Goal: Task Accomplishment & Management: Complete application form

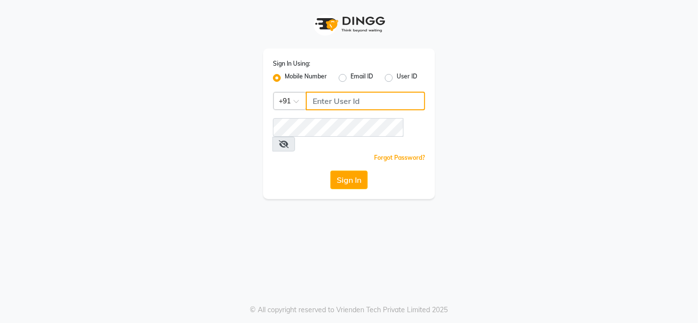
click at [314, 95] on input "Username" at bounding box center [365, 101] width 119 height 19
type input "9136367096"
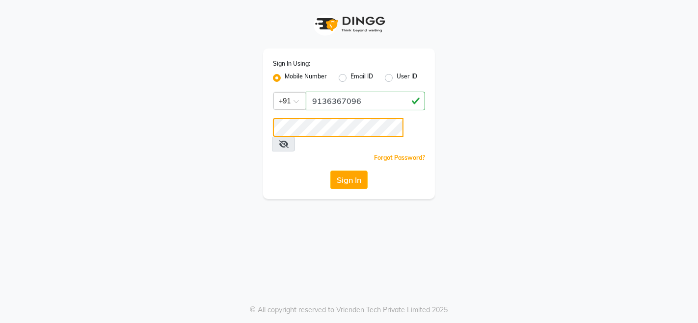
click at [330, 171] on button "Sign In" at bounding box center [348, 180] width 37 height 19
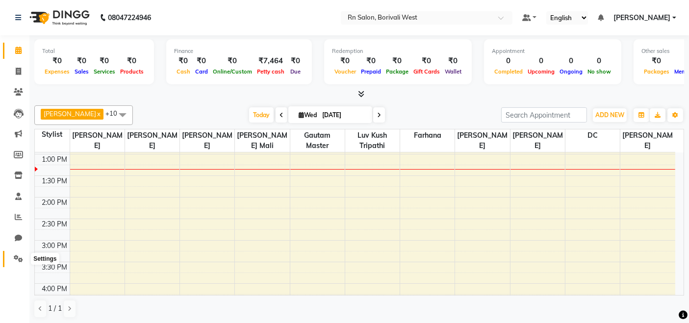
click at [12, 261] on span at bounding box center [18, 259] width 17 height 11
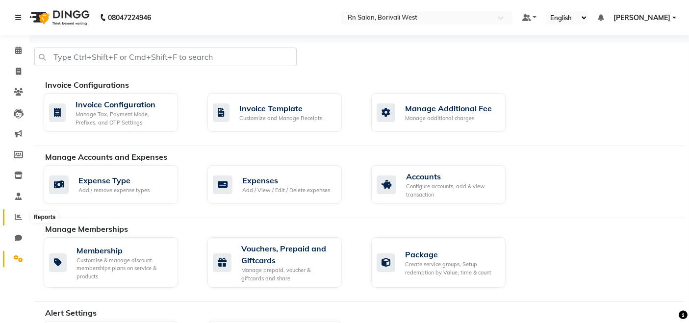
click at [17, 218] on icon at bounding box center [18, 216] width 7 height 7
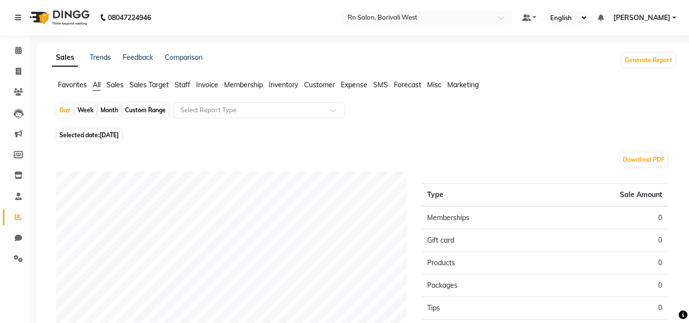
click at [91, 109] on div "Week" at bounding box center [85, 111] width 21 height 14
select select "9"
select select "2025"
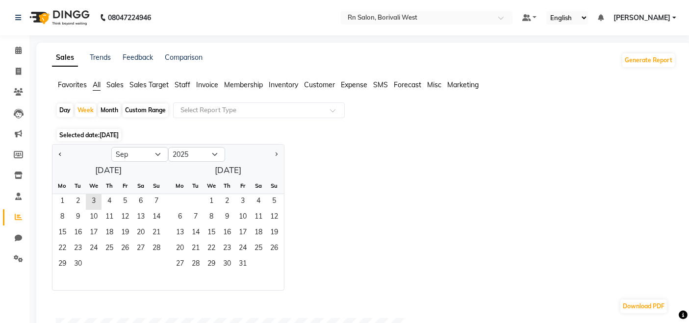
click at [121, 111] on div "Day Week Month Custom Range Select Report Type" at bounding box center [364, 115] width 616 height 24
click at [113, 110] on div "Month" at bounding box center [109, 111] width 23 height 14
select select "9"
select select "2025"
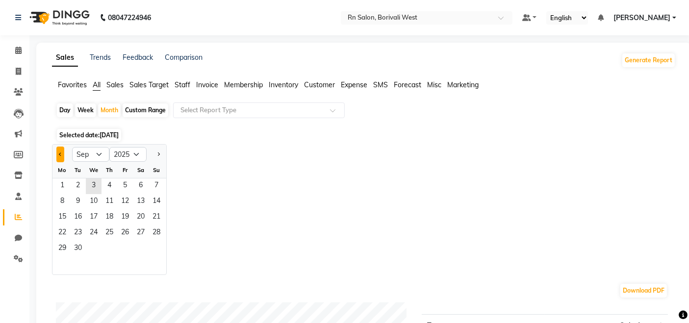
click at [57, 156] on button "Previous month" at bounding box center [60, 155] width 8 height 16
select select "8"
click at [122, 186] on span "1" at bounding box center [125, 187] width 16 height 16
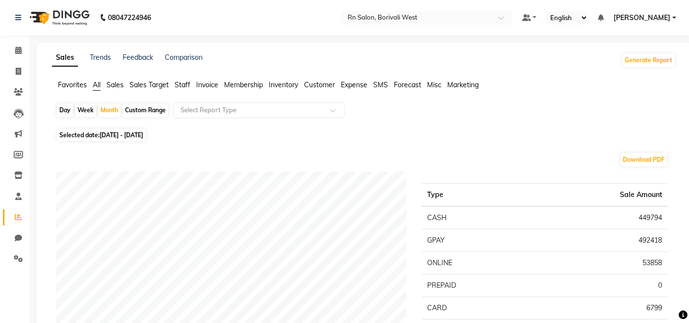
click at [184, 83] on span "Staff" at bounding box center [183, 84] width 16 height 9
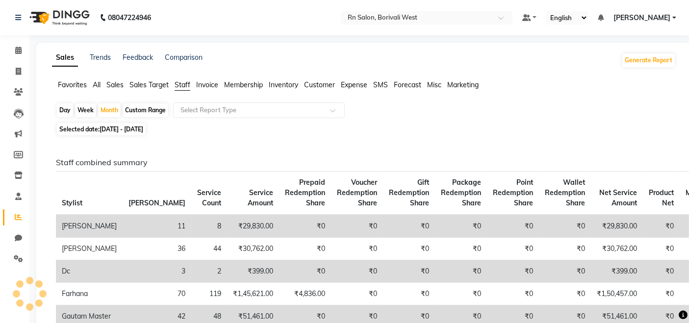
click at [208, 83] on span "Invoice" at bounding box center [207, 84] width 22 height 9
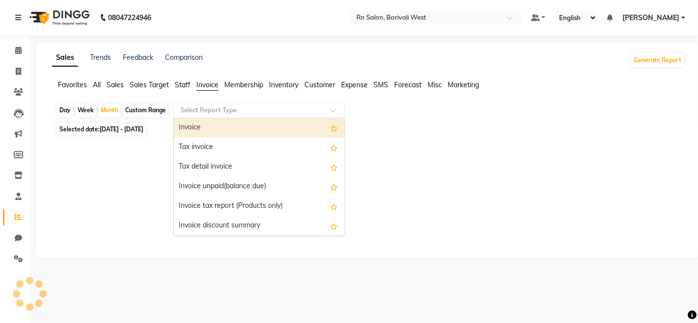
click at [213, 114] on input "text" at bounding box center [249, 110] width 141 height 10
click at [184, 84] on span "Staff" at bounding box center [183, 84] width 16 height 9
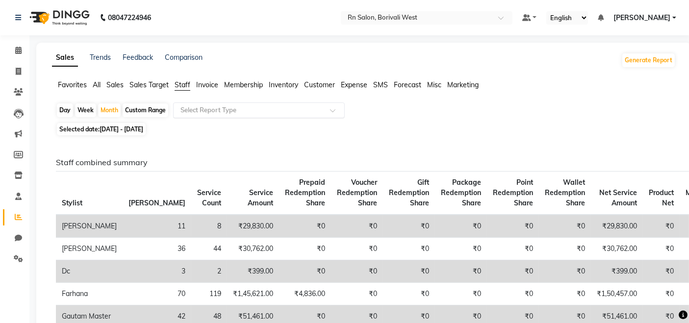
click at [200, 114] on input "text" at bounding box center [249, 110] width 141 height 10
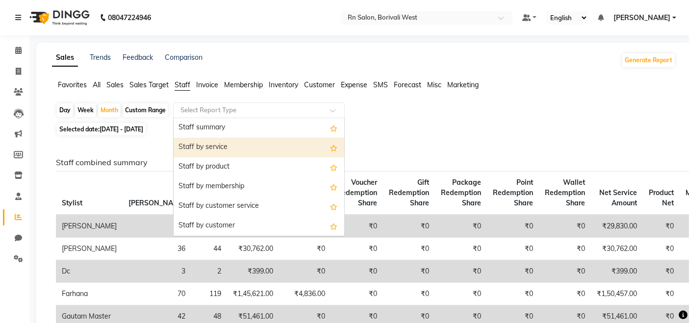
click at [206, 148] on div "Staff by service" at bounding box center [259, 148] width 171 height 20
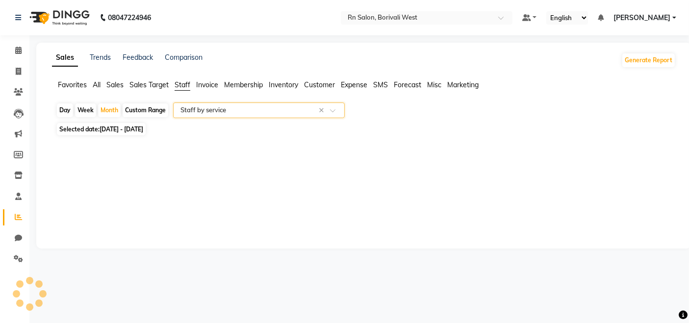
select select "full_report"
select select "csv"
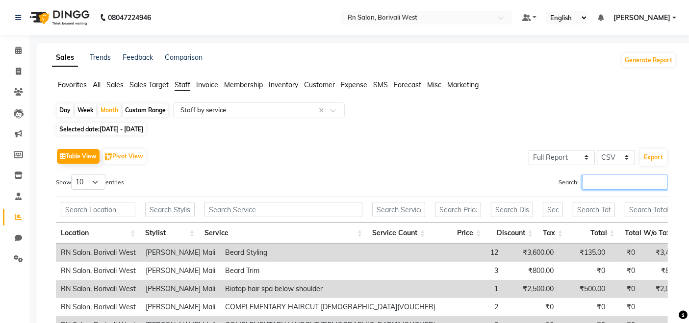
click at [629, 178] on input "Search:" at bounding box center [625, 182] width 86 height 15
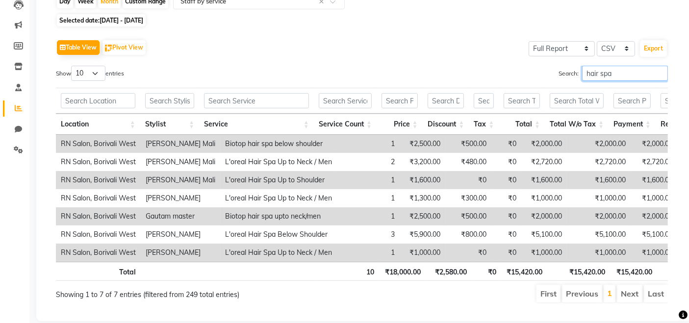
scroll to position [137, 0]
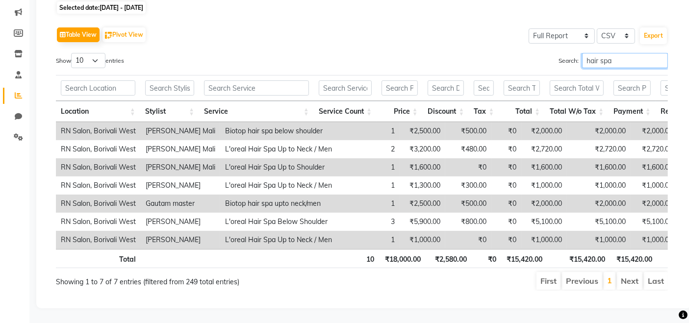
type input "hair spa"
click at [90, 34] on div "Table View Pivot View Select Full Report Filtered Report Select CSV PDF Export …" at bounding box center [362, 158] width 612 height 266
click at [92, 53] on select "10 25 50 100" at bounding box center [88, 60] width 34 height 15
select select "50"
click at [73, 53] on select "10 25 50 100" at bounding box center [88, 60] width 34 height 15
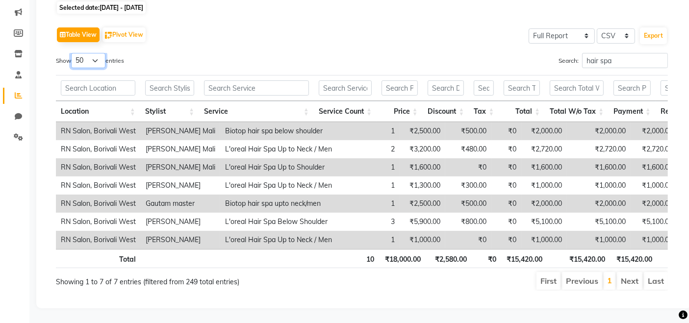
click at [104, 53] on select "10 25 50 100" at bounding box center [88, 60] width 34 height 15
click at [73, 53] on select "10 25 50 100" at bounding box center [88, 60] width 34 height 15
click at [620, 275] on li "Next" at bounding box center [630, 281] width 26 height 18
click at [622, 275] on li "Next" at bounding box center [630, 281] width 26 height 18
click at [628, 276] on li "Next" at bounding box center [630, 281] width 26 height 18
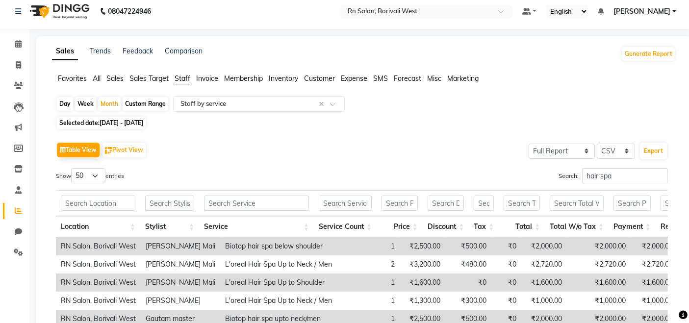
scroll to position [0, 0]
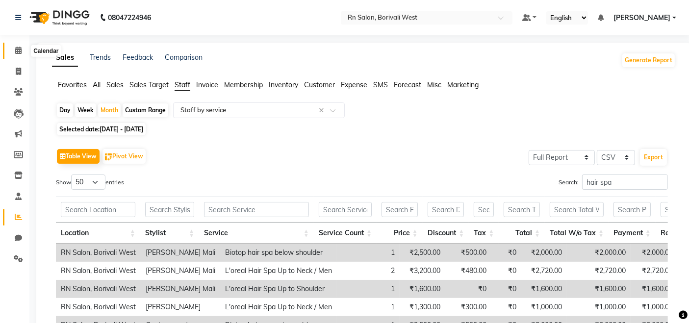
click at [21, 45] on span at bounding box center [18, 50] width 17 height 11
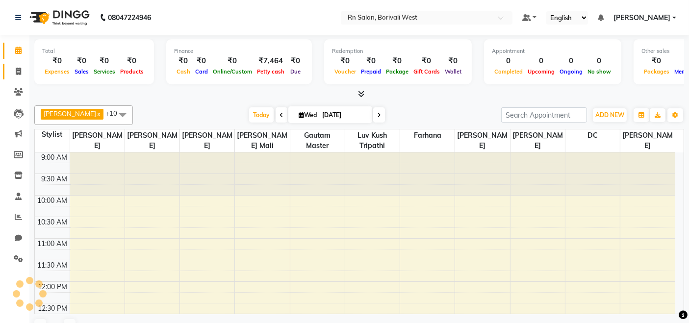
click at [18, 70] on icon at bounding box center [18, 71] width 5 height 7
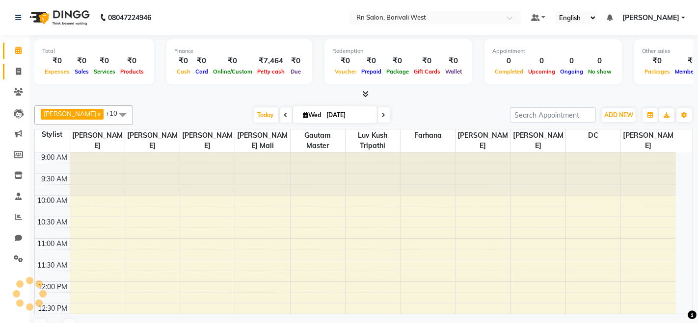
select select "service"
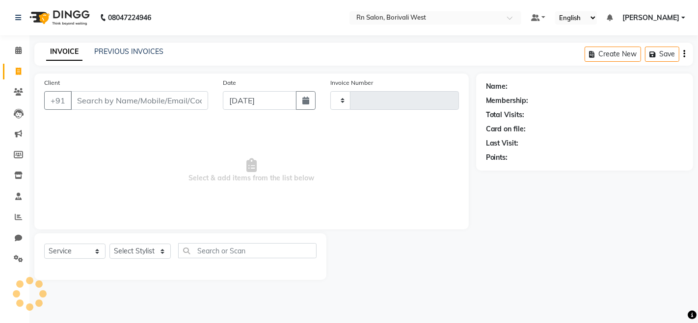
type input "0856"
select select "8515"
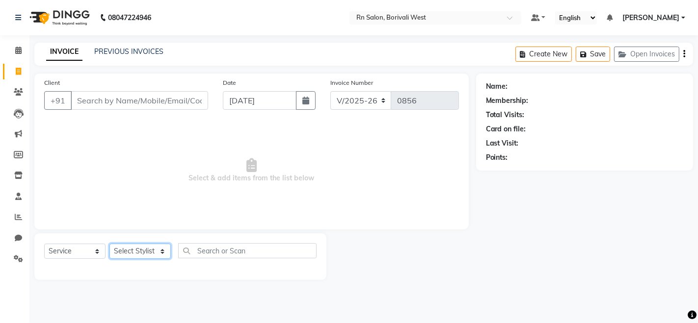
click at [155, 254] on select "Select Stylist Arpita Deshmukh Beena jaiswar DC Deepak Parbat Farhana Gautam ma…" at bounding box center [139, 251] width 61 height 15
select select "83942"
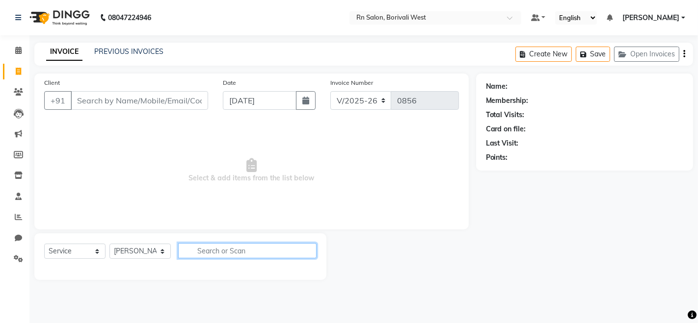
click at [210, 251] on input "text" at bounding box center [247, 250] width 138 height 15
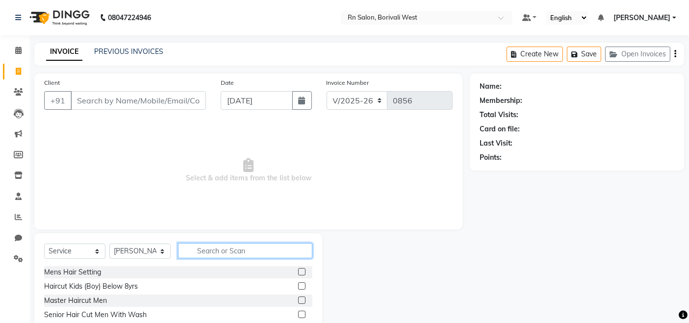
click at [210, 251] on input "text" at bounding box center [245, 250] width 134 height 15
type input "touch"
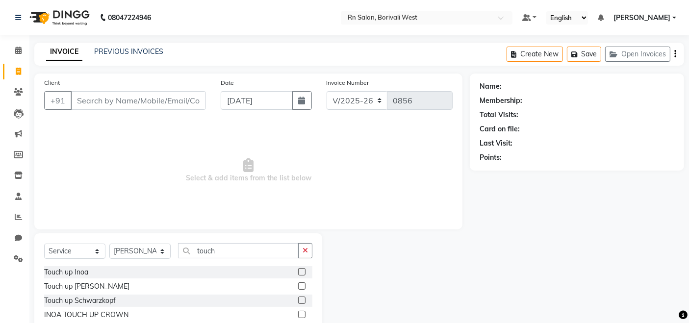
click at [304, 274] on label at bounding box center [301, 271] width 7 height 7
click at [304, 274] on input "checkbox" at bounding box center [301, 272] width 6 height 6
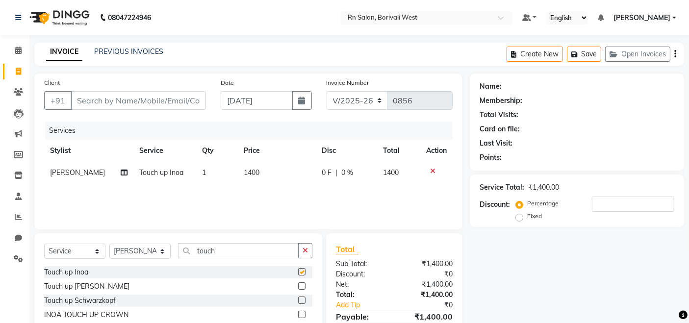
checkbox input "false"
click at [244, 169] on span "1400" at bounding box center [252, 172] width 16 height 9
select select "83942"
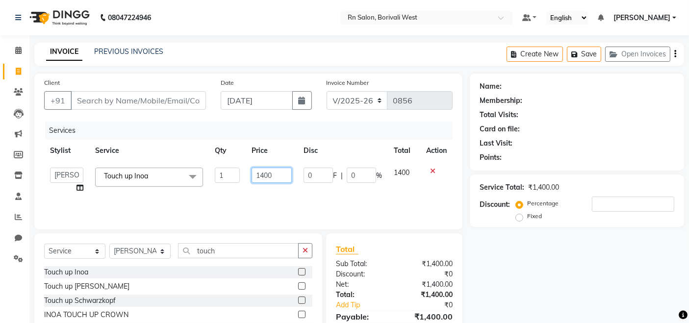
click at [275, 175] on input "1400" at bounding box center [272, 175] width 40 height 15
type input "1"
type input "1750"
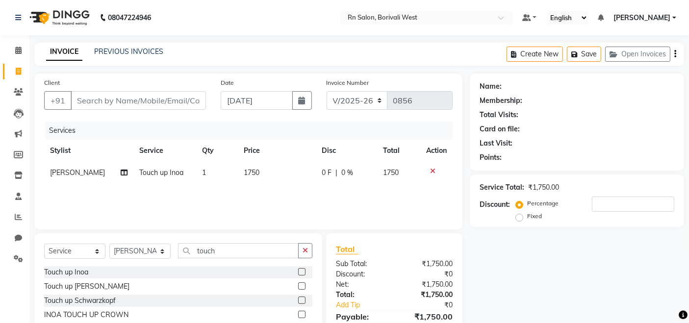
click at [349, 174] on span "0 %" at bounding box center [348, 173] width 12 height 10
select select "83942"
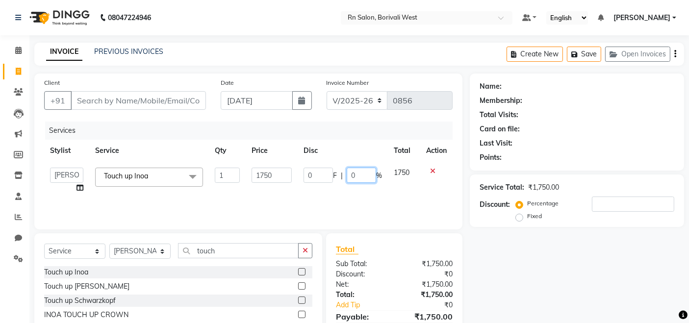
click at [359, 174] on input "0" at bounding box center [361, 175] width 29 height 15
type input "20"
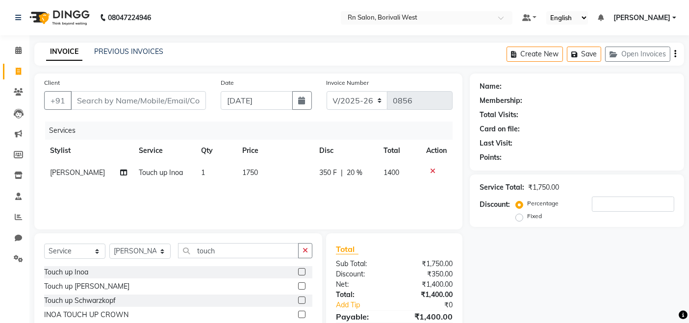
click at [513, 298] on div "Name: Membership: Total Visits: Card on file: Last Visit: Points: Service Total…" at bounding box center [581, 216] width 222 height 284
click at [164, 96] on input "Client" at bounding box center [138, 100] width 135 height 19
click at [24, 212] on span at bounding box center [18, 217] width 17 height 11
click at [132, 94] on input "Client" at bounding box center [138, 100] width 135 height 19
click at [87, 102] on input "Client" at bounding box center [138, 100] width 135 height 19
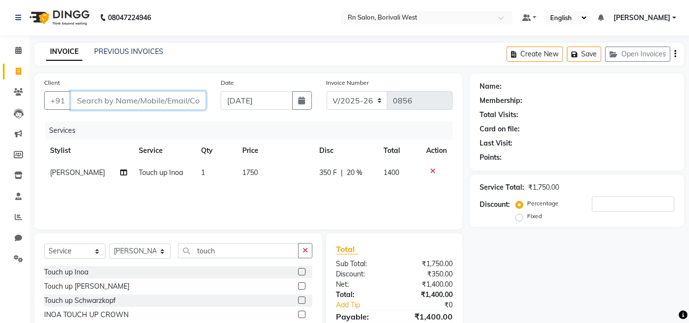
click at [87, 102] on input "Client" at bounding box center [138, 100] width 135 height 19
type input "8"
type input "0"
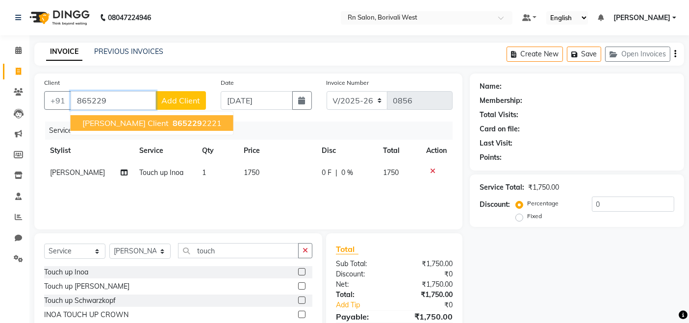
click at [108, 124] on span "hemali synk client" at bounding box center [125, 123] width 86 height 10
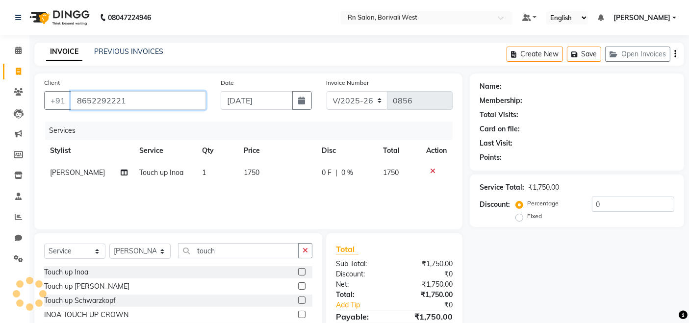
type input "8652292221"
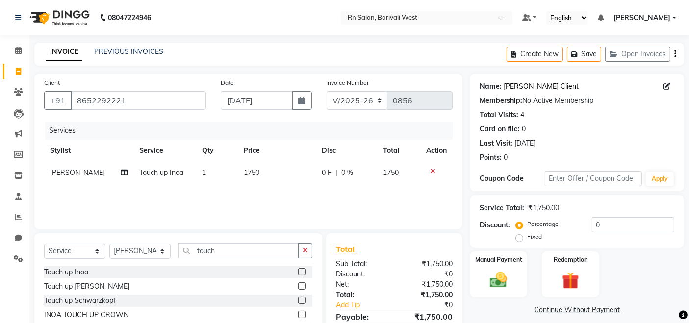
click at [551, 86] on link "Hemali Synk Client" at bounding box center [541, 86] width 75 height 10
click at [605, 217] on input "0" at bounding box center [633, 224] width 82 height 15
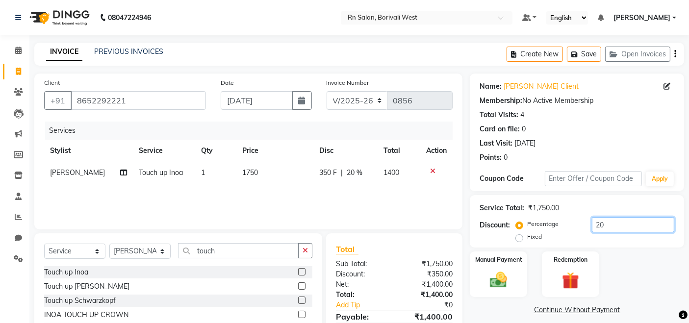
type input "20"
click at [627, 266] on div "Manual Payment Redemption" at bounding box center [577, 275] width 229 height 46
click at [502, 280] on img at bounding box center [498, 280] width 29 height 21
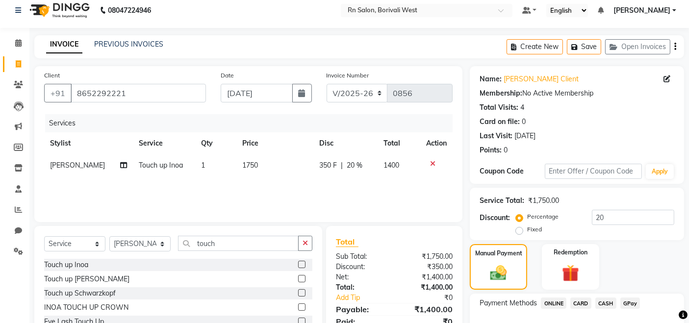
scroll to position [71, 0]
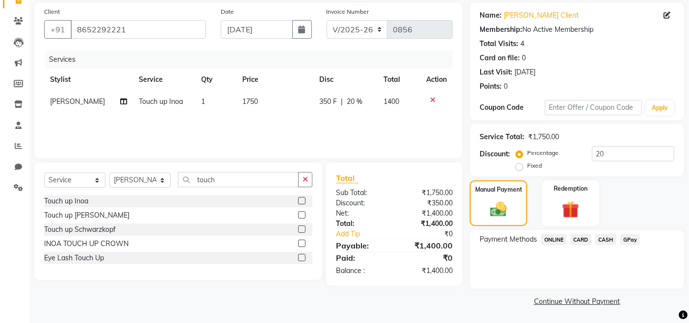
click at [627, 241] on span "GPay" at bounding box center [631, 239] width 20 height 11
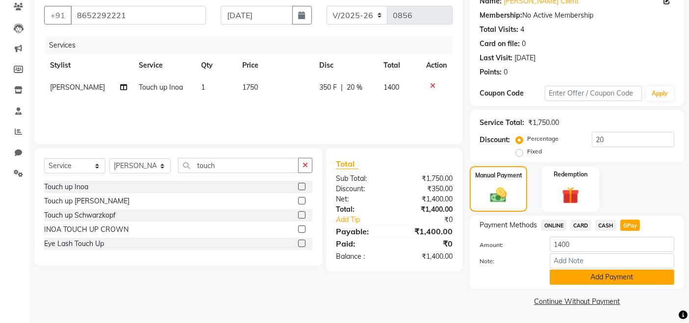
click at [620, 277] on button "Add Payment" at bounding box center [612, 277] width 125 height 15
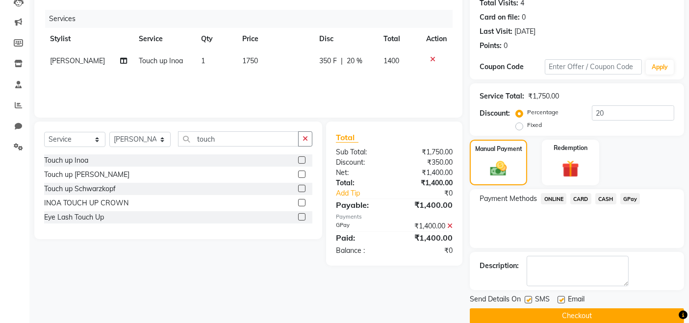
scroll to position [126, 0]
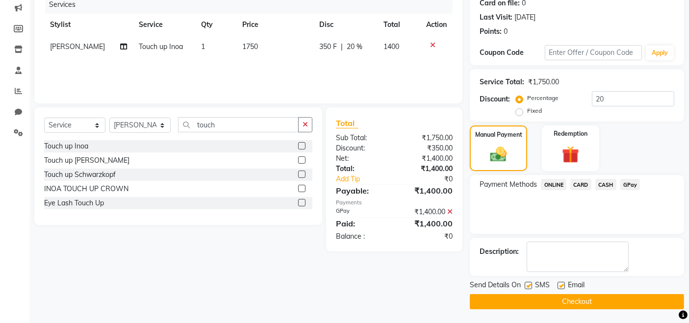
click at [559, 285] on label at bounding box center [561, 285] width 7 height 7
click at [559, 285] on input "checkbox" at bounding box center [561, 286] width 6 height 6
checkbox input "false"
click at [567, 301] on button "Checkout" at bounding box center [577, 301] width 214 height 15
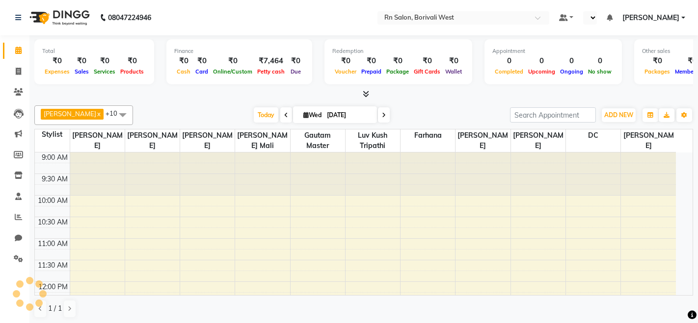
select select "en"
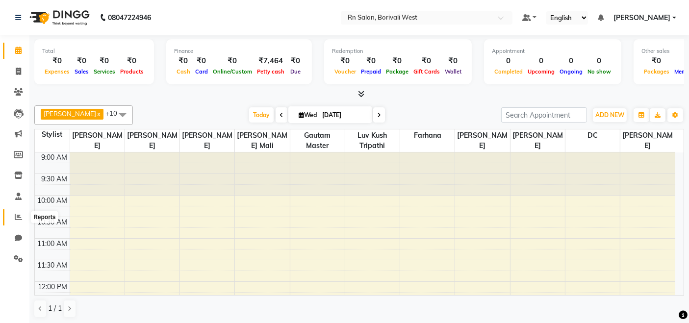
click at [14, 216] on span at bounding box center [18, 217] width 17 height 11
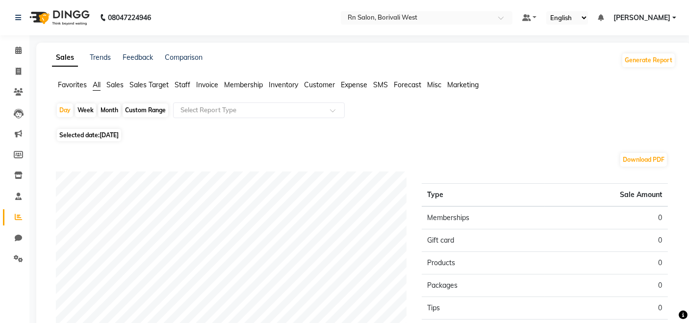
click at [148, 85] on span "Sales Target" at bounding box center [149, 84] width 39 height 9
click at [153, 86] on span "Sales Target" at bounding box center [149, 84] width 39 height 9
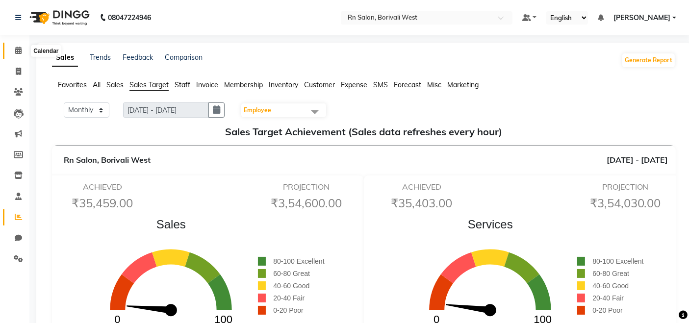
click at [24, 48] on span at bounding box center [18, 50] width 17 height 11
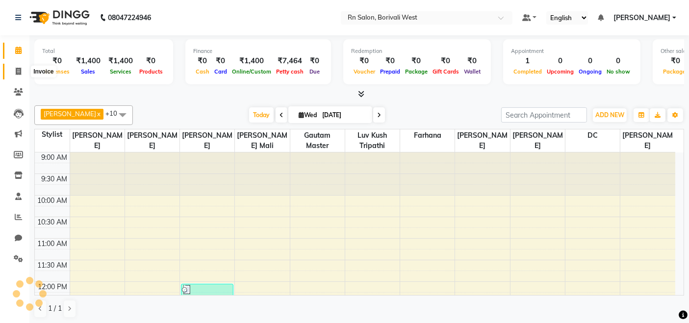
click at [16, 74] on icon at bounding box center [18, 71] width 5 height 7
select select "8515"
select select "service"
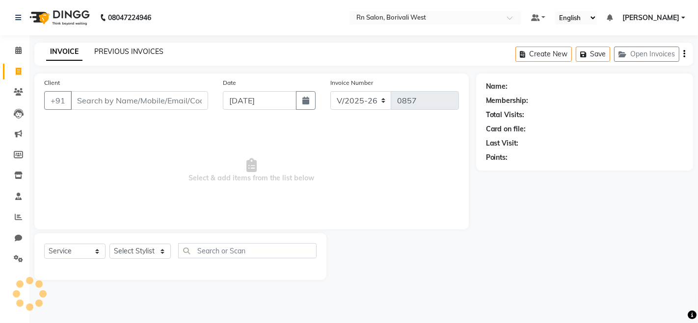
click at [131, 53] on link "PREVIOUS INVOICES" at bounding box center [128, 51] width 69 height 9
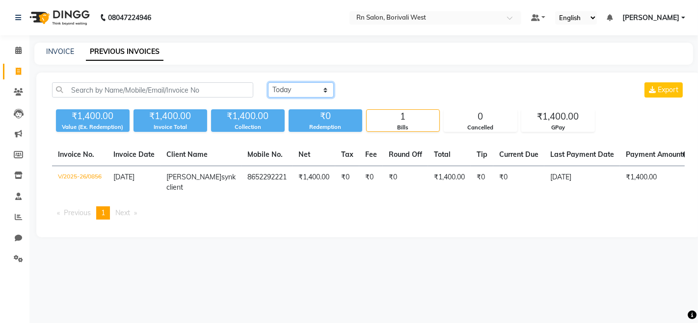
drag, startPoint x: 277, startPoint y: 90, endPoint x: 278, endPoint y: 97, distance: 6.5
click at [277, 90] on select "Today Yesterday Custom Range" at bounding box center [301, 89] width 66 height 15
select select "yesterday"
click at [268, 82] on select "Today Yesterday Custom Range" at bounding box center [301, 89] width 66 height 15
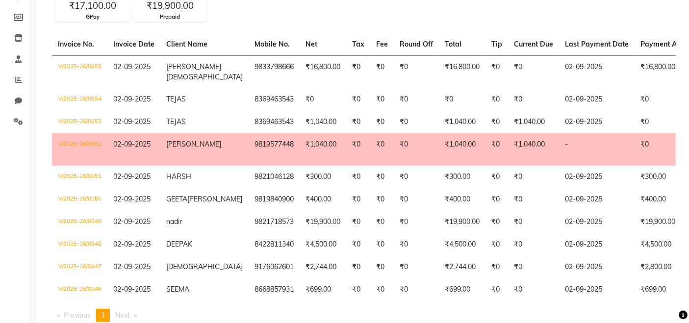
scroll to position [163, 0]
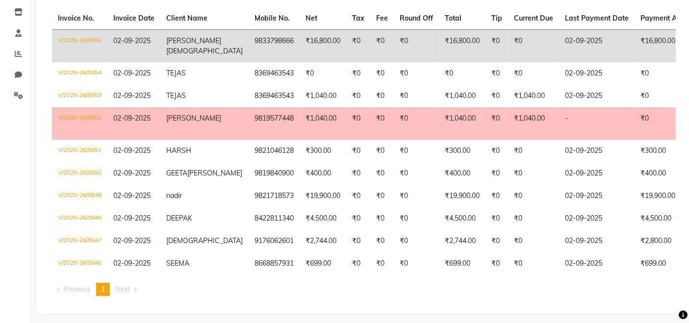
click at [184, 42] on span "KHYATI" at bounding box center [193, 40] width 55 height 9
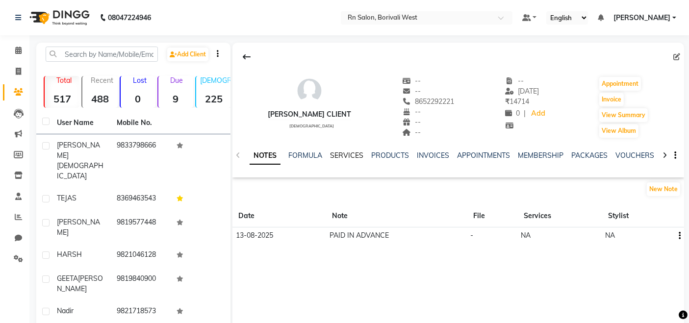
click at [346, 156] on link "SERVICES" at bounding box center [346, 155] width 33 height 9
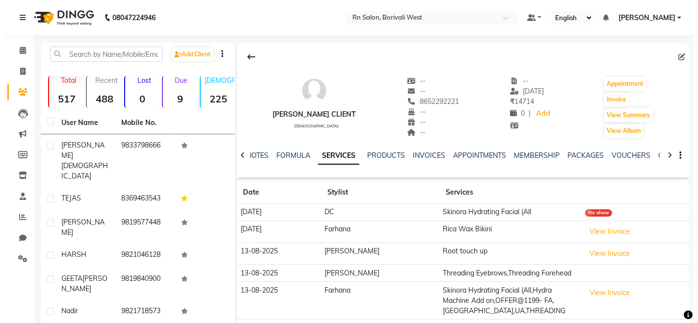
scroll to position [54, 0]
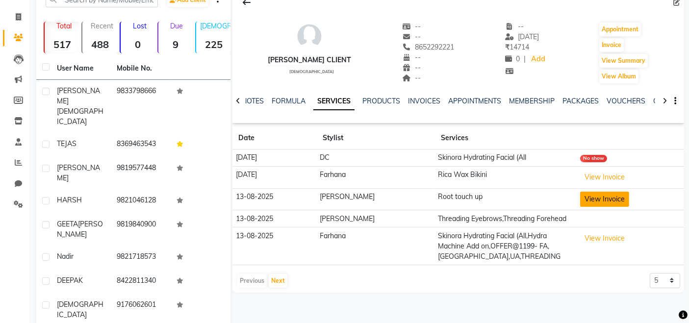
click at [603, 196] on button "View Invoice" at bounding box center [604, 199] width 49 height 15
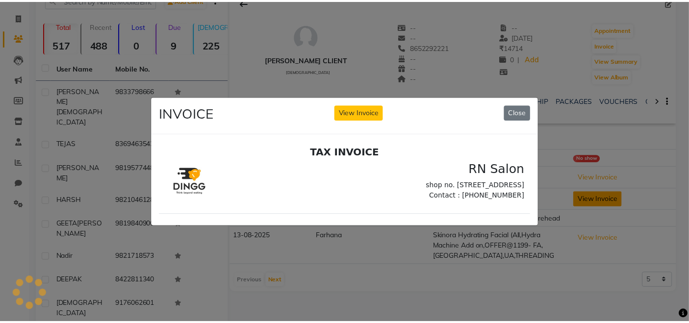
scroll to position [0, 0]
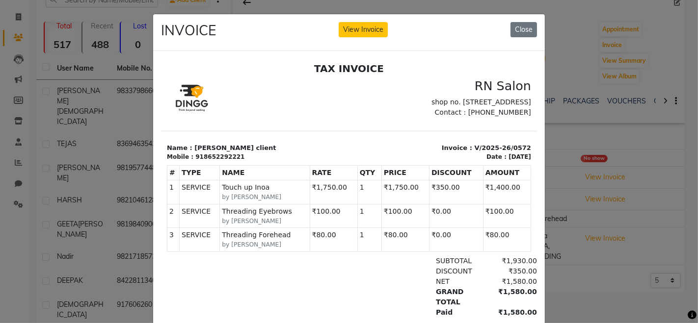
click at [517, 22] on button "Close" at bounding box center [523, 29] width 26 height 15
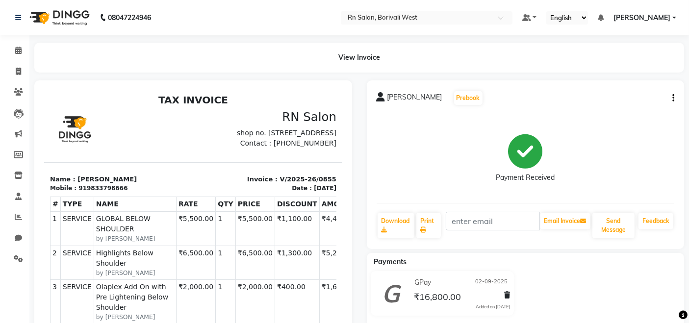
click at [674, 98] on icon "button" at bounding box center [674, 98] width 2 height 0
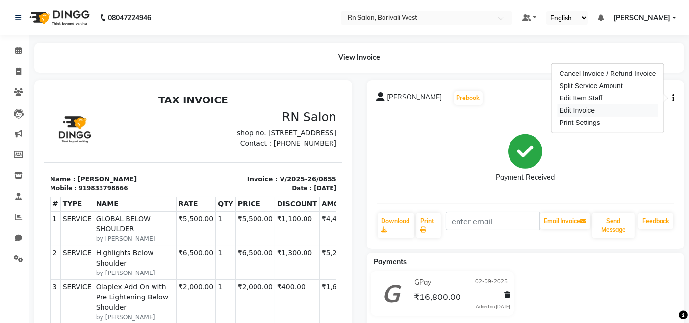
click at [589, 108] on div "Edit Invoice" at bounding box center [608, 111] width 101 height 12
select select "service"
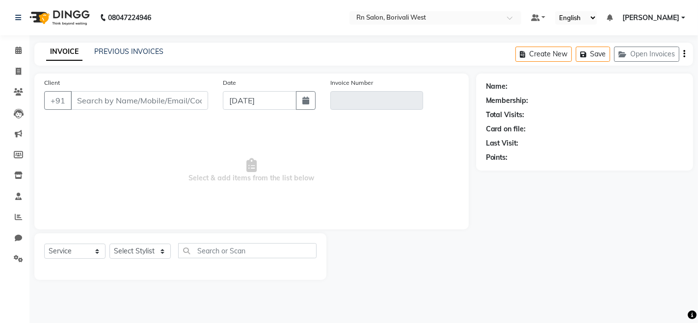
type input "9833798666"
type input "V/2025-26/0855"
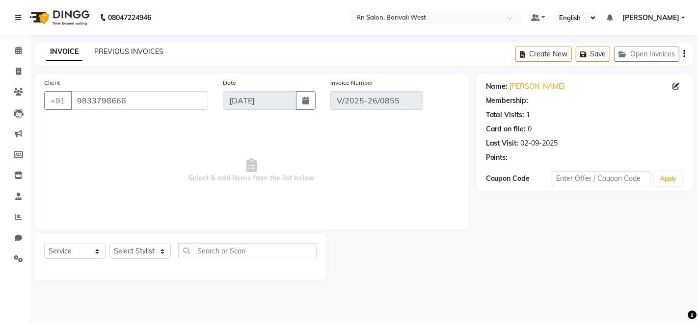
type input "02-09-2025"
select select "select"
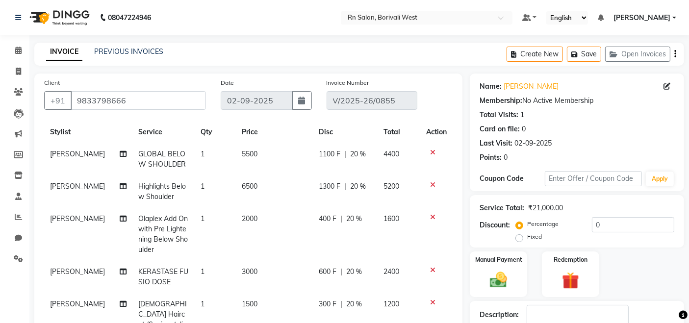
scroll to position [36, 0]
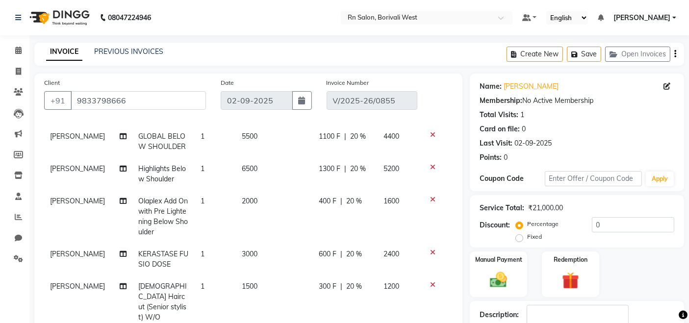
click at [68, 251] on span "[PERSON_NAME]" at bounding box center [77, 254] width 55 height 9
select select "83940"
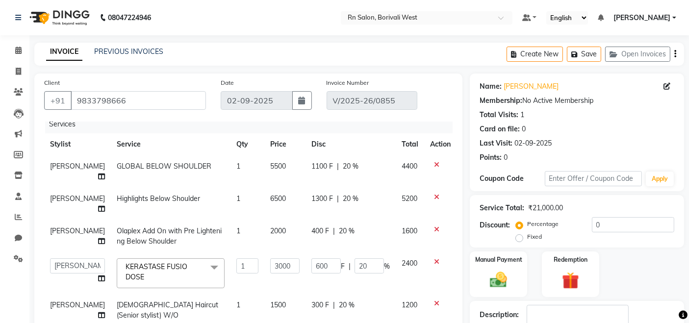
scroll to position [14, 0]
click at [79, 260] on select "[PERSON_NAME] [PERSON_NAME] DC [PERSON_NAME] [PERSON_NAME] master [PERSON_NAME]…" at bounding box center [77, 266] width 55 height 15
select select "84270"
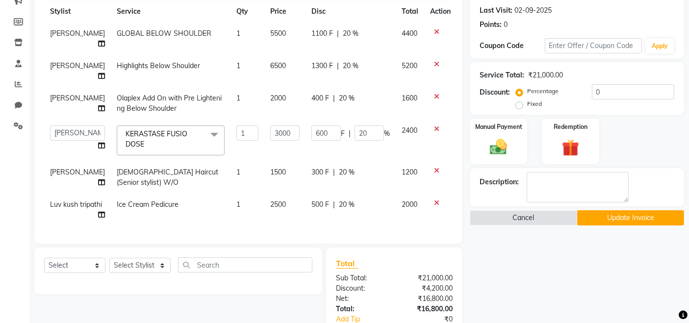
scroll to position [109, 0]
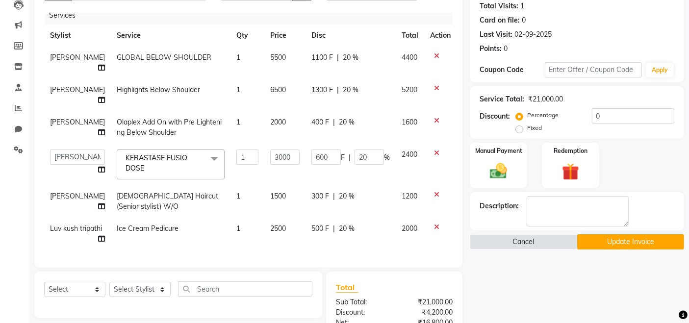
click at [628, 238] on button "Update Invoice" at bounding box center [631, 242] width 107 height 15
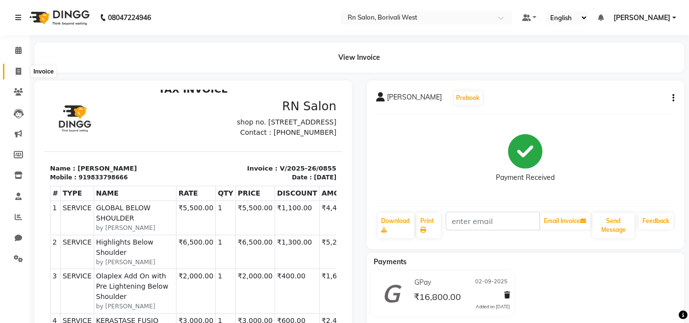
click at [24, 67] on span at bounding box center [18, 71] width 17 height 11
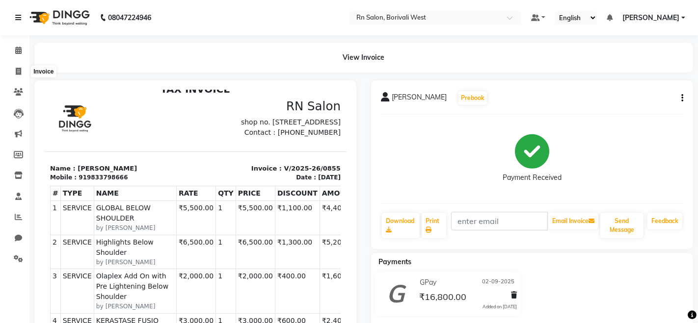
select select "8515"
select select "service"
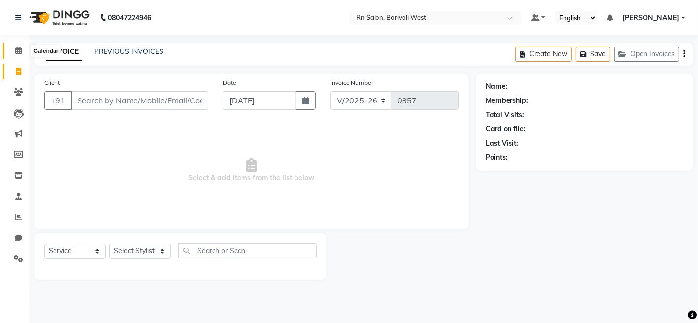
click at [18, 49] on icon at bounding box center [18, 50] width 6 height 7
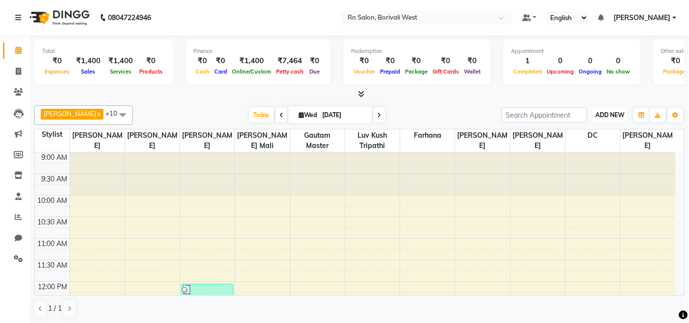
click at [610, 119] on button "ADD NEW Toggle Dropdown" at bounding box center [610, 115] width 34 height 14
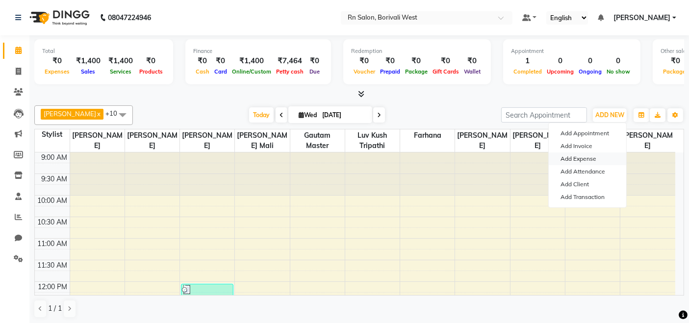
click at [593, 159] on link "Add Expense" at bounding box center [588, 159] width 78 height 13
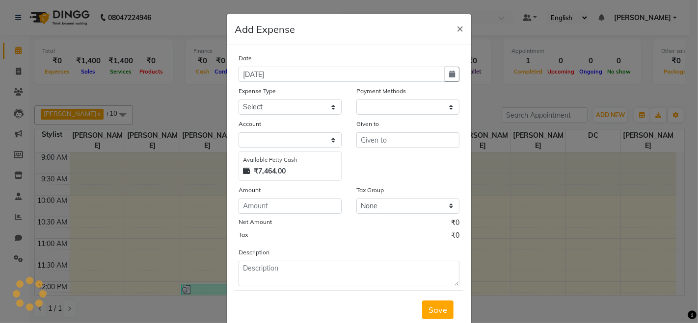
select select "1"
select select "7703"
click at [298, 104] on select "Select Advance Salary Bank charges Cash transfer to hub Membership MILK Miscell…" at bounding box center [289, 107] width 103 height 15
select select "24219"
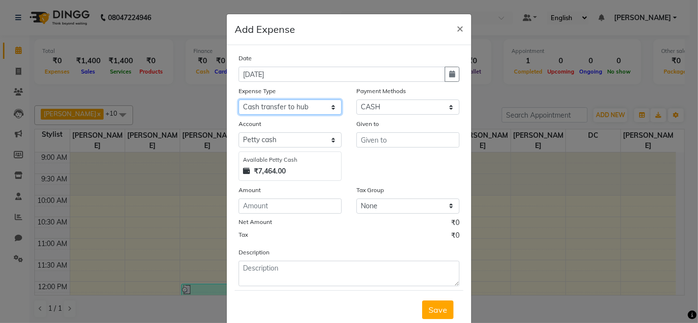
click at [238, 100] on select "Select Advance Salary Bank charges Cash transfer to hub Membership MILK Miscell…" at bounding box center [289, 107] width 103 height 15
click at [359, 132] on div "Given to" at bounding box center [407, 126] width 103 height 14
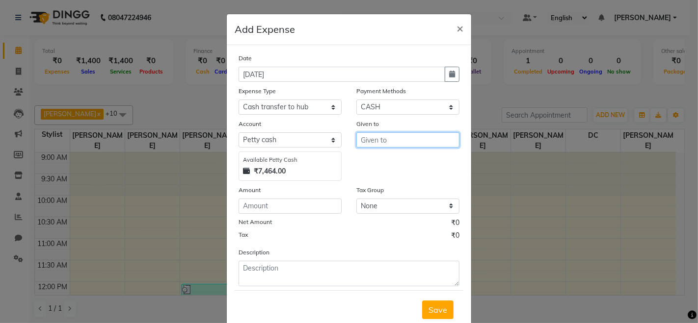
click at [364, 141] on input "text" at bounding box center [407, 139] width 103 height 15
click at [368, 158] on span "Nitin" at bounding box center [377, 161] width 18 height 10
type input "[PERSON_NAME]"
click at [287, 213] on div "Date 03-09-2025 Expense Type Select Advance Salary Bank charges Cash transfer t…" at bounding box center [348, 170] width 221 height 234
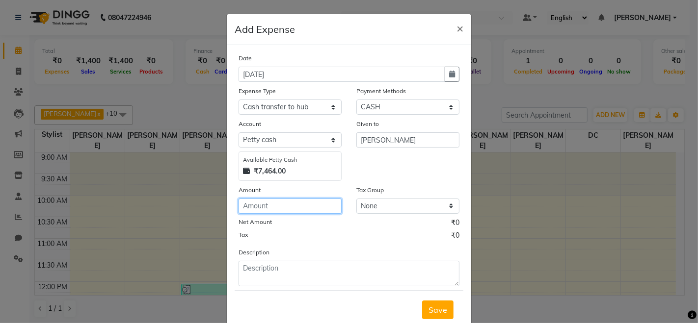
click at [277, 204] on input "number" at bounding box center [289, 206] width 103 height 15
type input "7464"
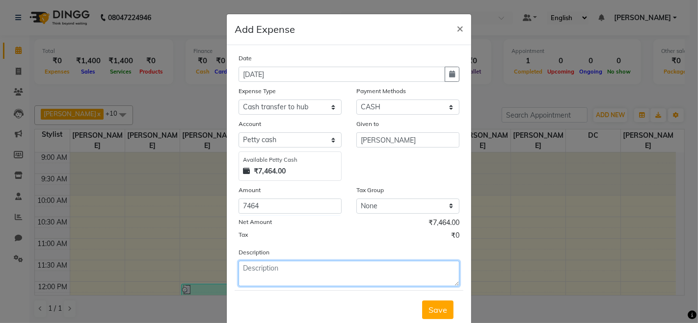
click at [261, 278] on textarea at bounding box center [348, 274] width 221 height 26
type textarea "cash of 2nd september 2025"
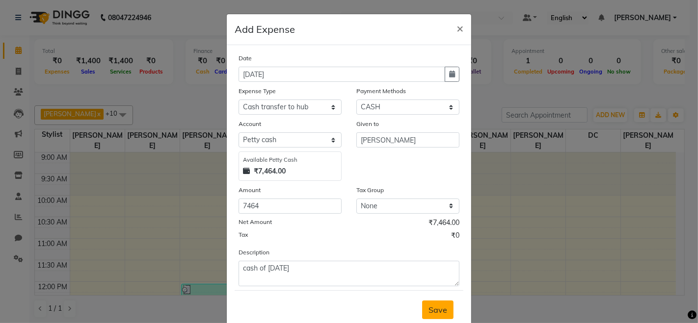
click at [433, 306] on span "Save" at bounding box center [437, 310] width 19 height 10
